Goal: Information Seeking & Learning: Learn about a topic

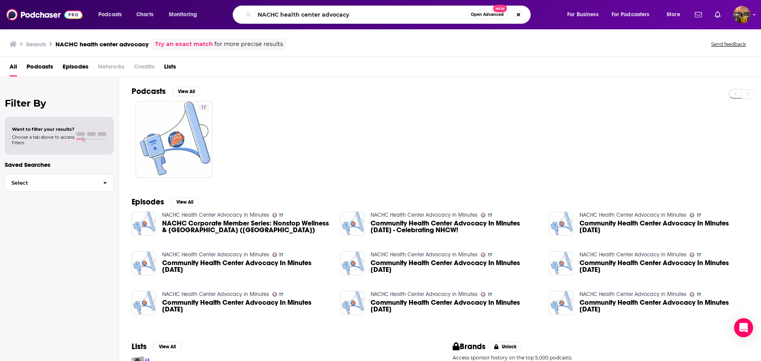
click at [312, 13] on input "NACHC health center advocacy" at bounding box center [361, 14] width 213 height 13
type input "healthcare policy podcast"
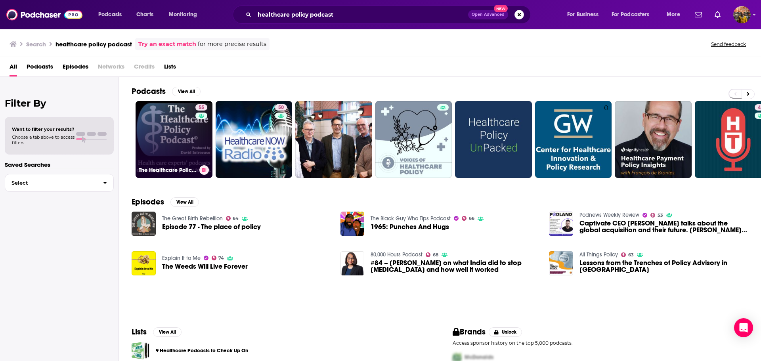
click at [181, 121] on link "55 The Healthcare Policy Podcast ® Produced by [PERSON_NAME]" at bounding box center [174, 139] width 77 height 77
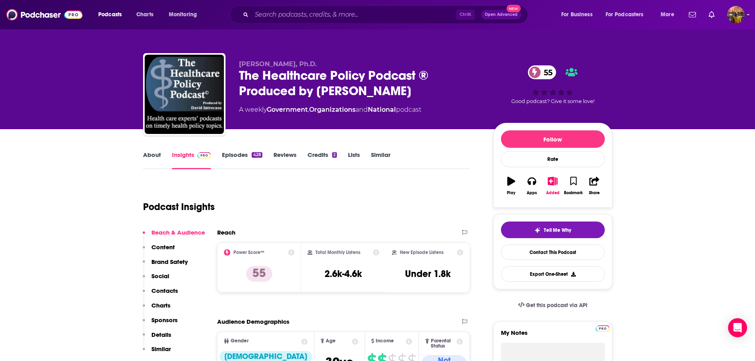
click at [152, 153] on link "About" at bounding box center [152, 160] width 18 height 18
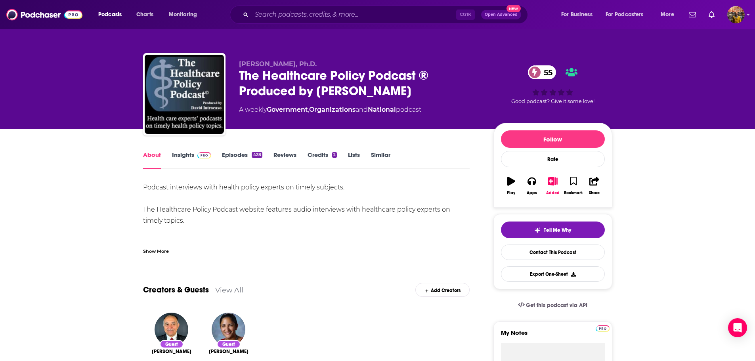
click at [149, 248] on div "Show More" at bounding box center [156, 251] width 26 height 8
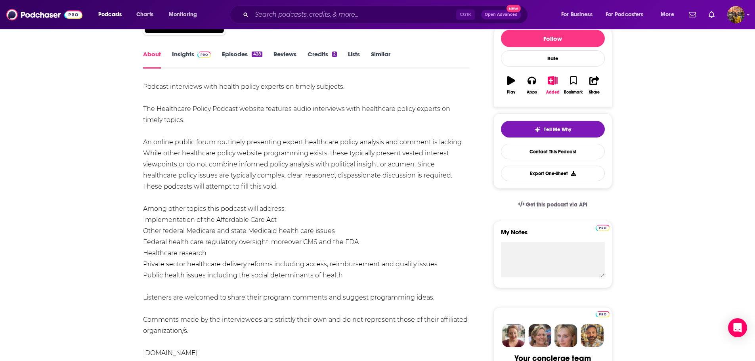
scroll to position [105, 0]
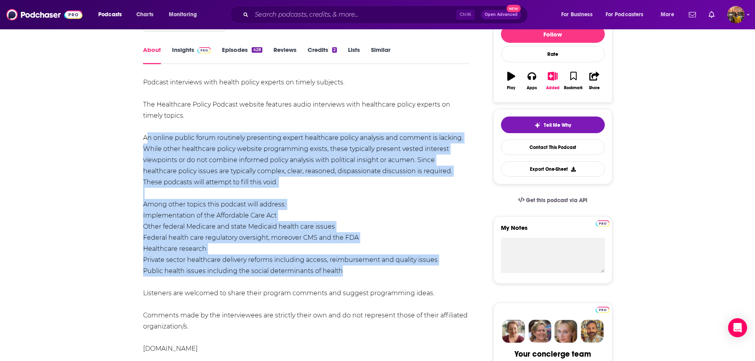
drag, startPoint x: 349, startPoint y: 272, endPoint x: 140, endPoint y: 139, distance: 247.3
copy div "An online public forum routinely presenting expert healthcare policy analysis a…"
click at [176, 54] on link "Insights" at bounding box center [191, 55] width 39 height 18
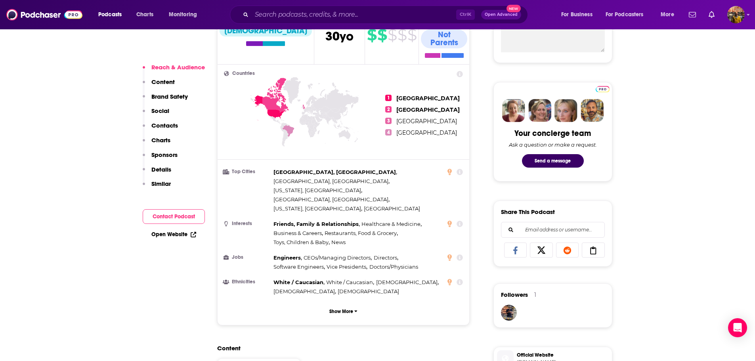
scroll to position [326, 0]
click at [536, 249] on icon at bounding box center [542, 250] width 22 height 8
